Goal: Information Seeking & Learning: Stay updated

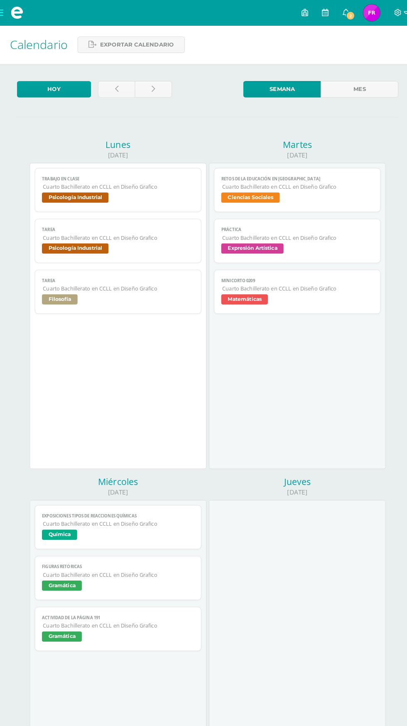
click at [370, 491] on div at bounding box center [291, 640] width 173 height 300
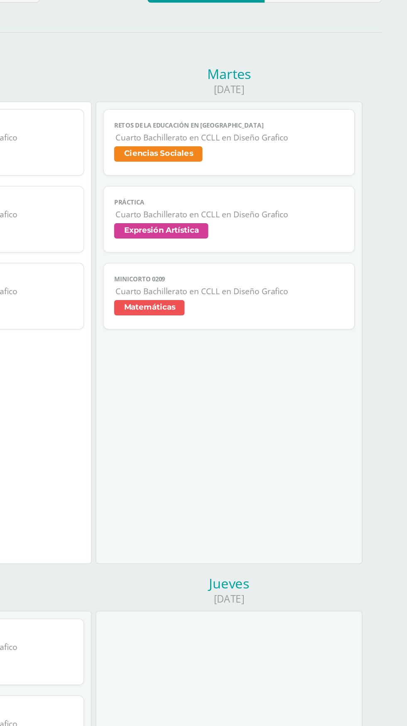
click at [379, 474] on div "Jueves 04/09/2025" at bounding box center [291, 631] width 176 height 330
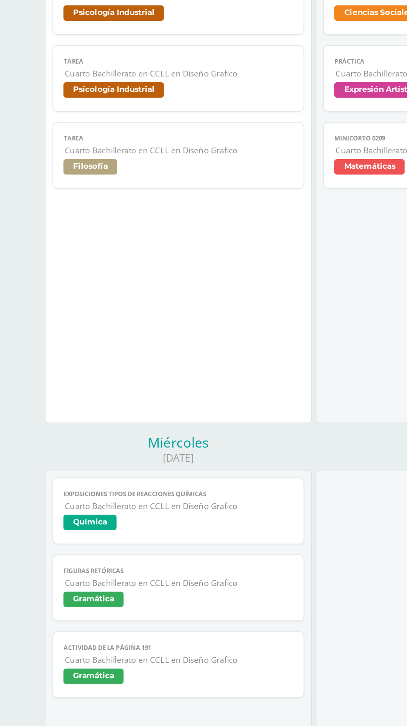
click at [221, 504] on div at bounding box center [291, 640] width 173 height 300
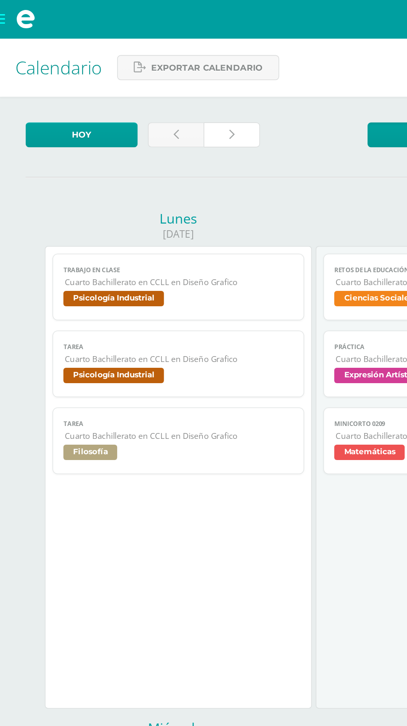
click at [154, 80] on link at bounding box center [150, 87] width 36 height 16
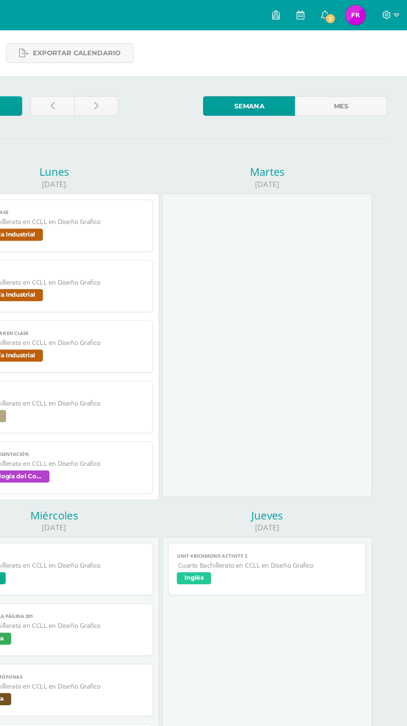
click at [338, 15] on icon at bounding box center [339, 11] width 7 height 7
click at [336, 5] on link "0" at bounding box center [339, 12] width 20 height 25
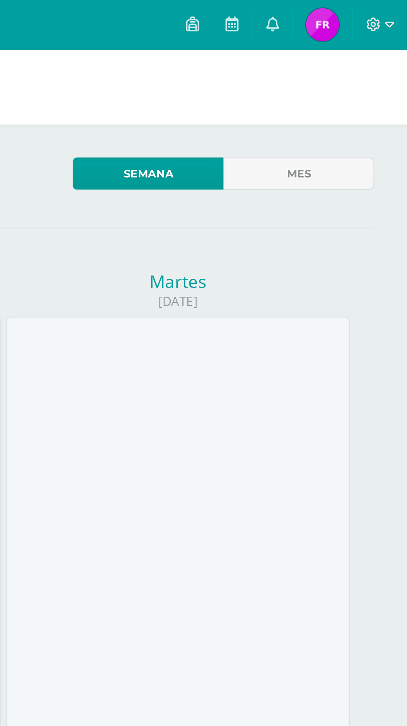
click at [339, 9] on icon at bounding box center [339, 11] width 7 height 7
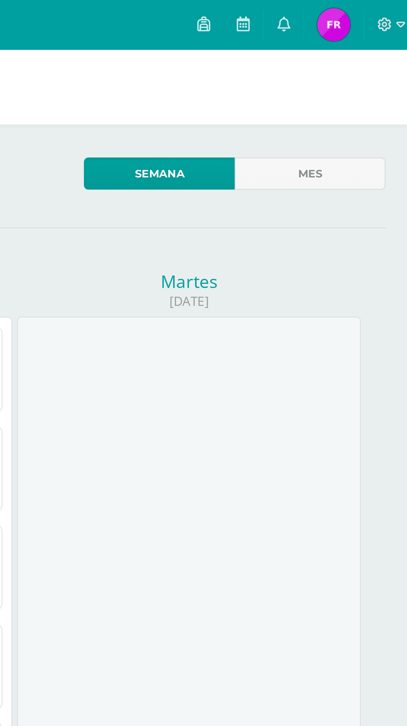
click at [338, 3] on link "0" at bounding box center [339, 12] width 20 height 25
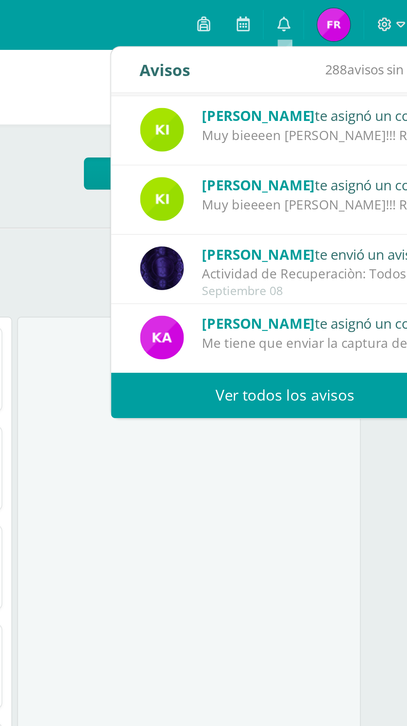
click at [347, 201] on link "Ver todos los avisos" at bounding box center [340, 199] width 176 height 23
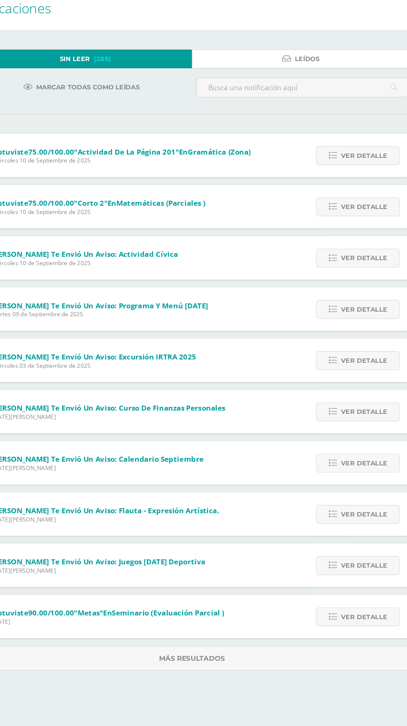
click at [284, 87] on icon at bounding box center [285, 87] width 8 height 7
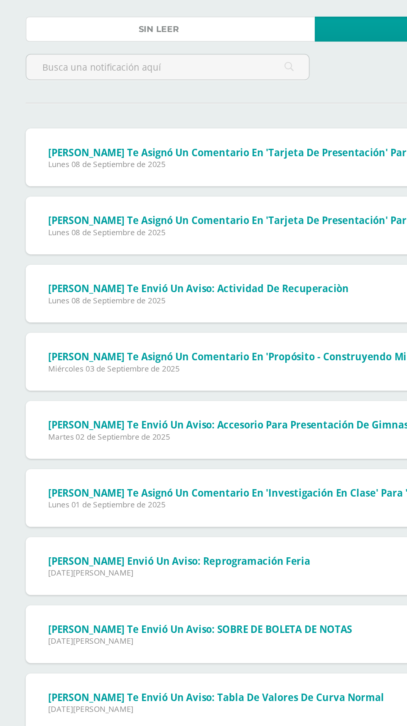
click at [183, 88] on link "Sin leer (288)" at bounding box center [110, 87] width 187 height 16
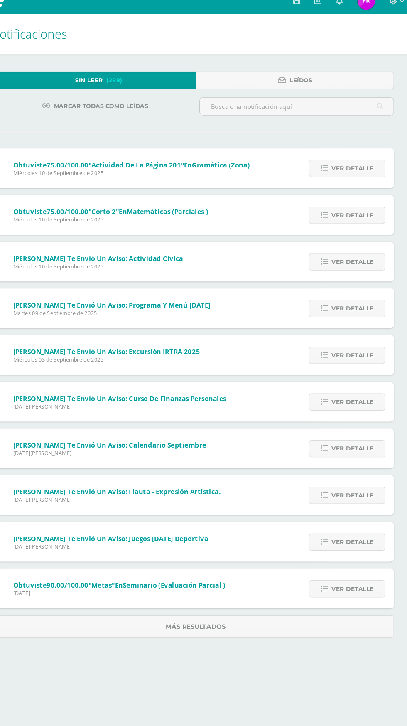
click at [287, 476] on div "[PERSON_NAME] te envió un aviso: Flauta - Expresión artística. [DATE][PERSON_NA…" at bounding box center [204, 478] width 374 height 37
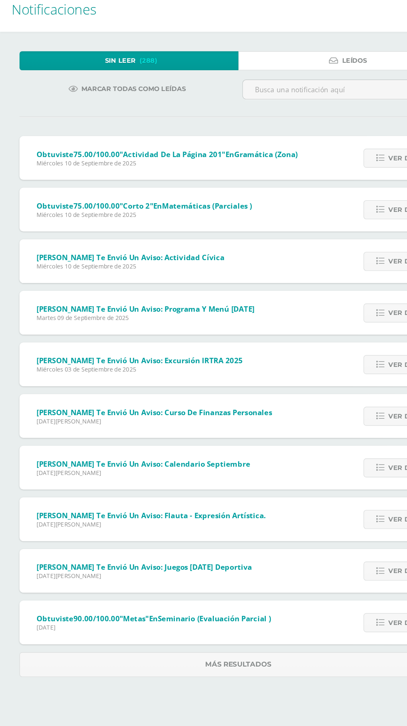
click at [298, 87] on span "Leídos" at bounding box center [302, 87] width 21 height 15
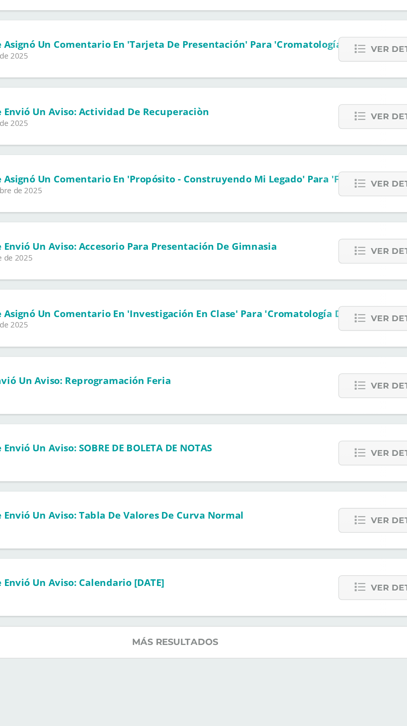
click at [270, 592] on link "Más resultados" at bounding box center [204, 602] width 374 height 21
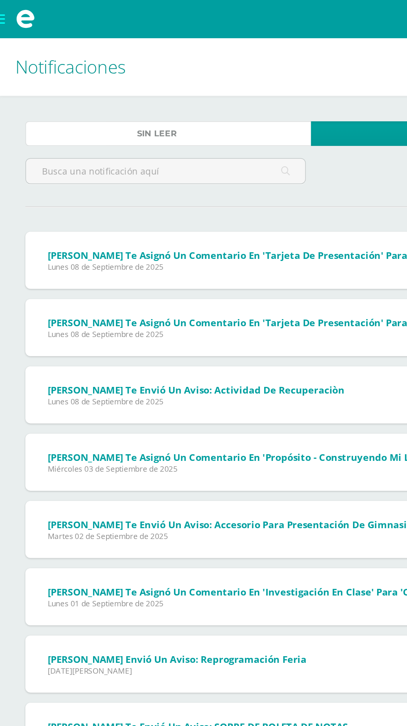
click at [157, 91] on link "Sin leer (288)" at bounding box center [110, 87] width 187 height 16
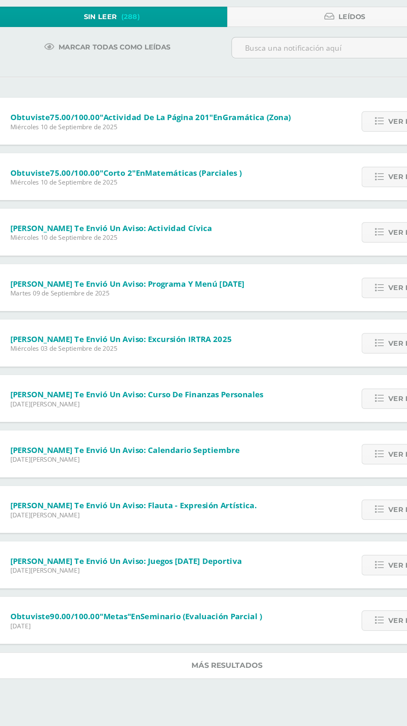
click at [244, 604] on link "Más resultados" at bounding box center [204, 602] width 374 height 21
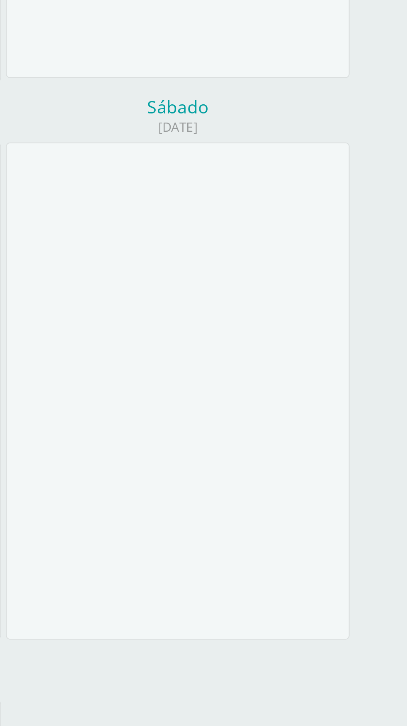
scroll to position [548, 0]
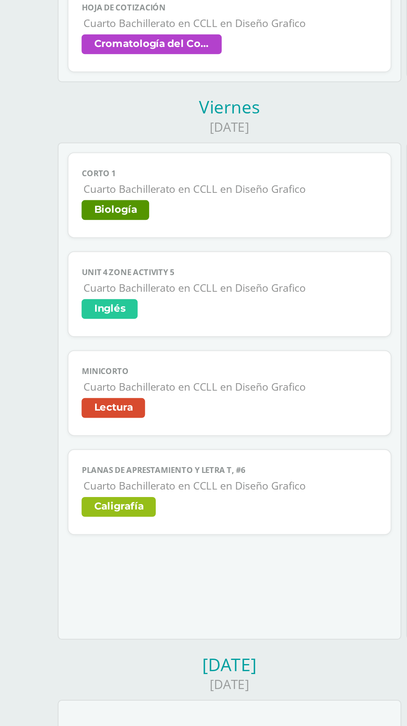
click at [163, 356] on span "Caligrafía" at bounding box center [115, 362] width 149 height 12
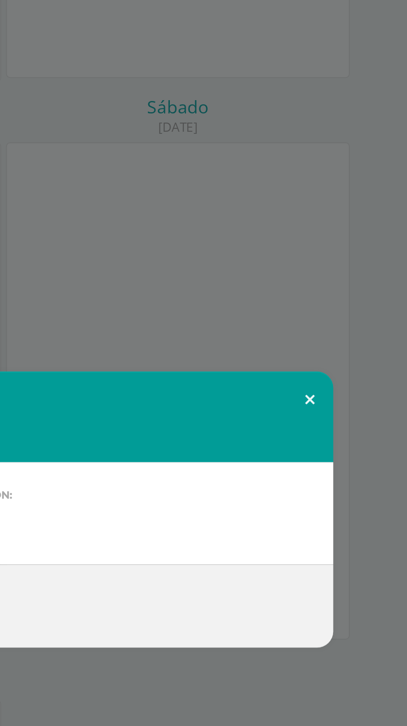
click at [360, 311] on button at bounding box center [358, 307] width 24 height 28
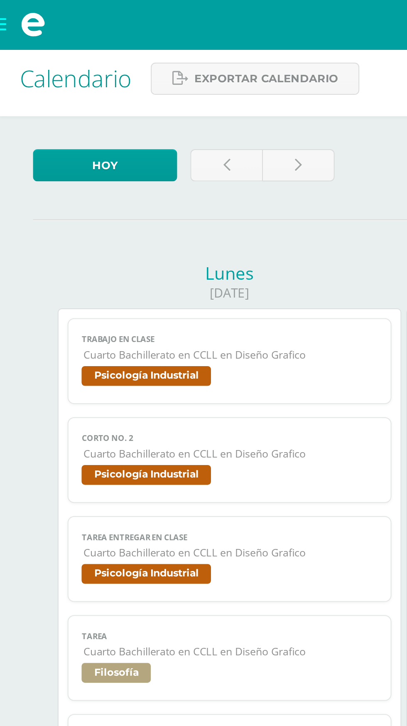
scroll to position [4, 0]
